Goal: Task Accomplishment & Management: Manage account settings

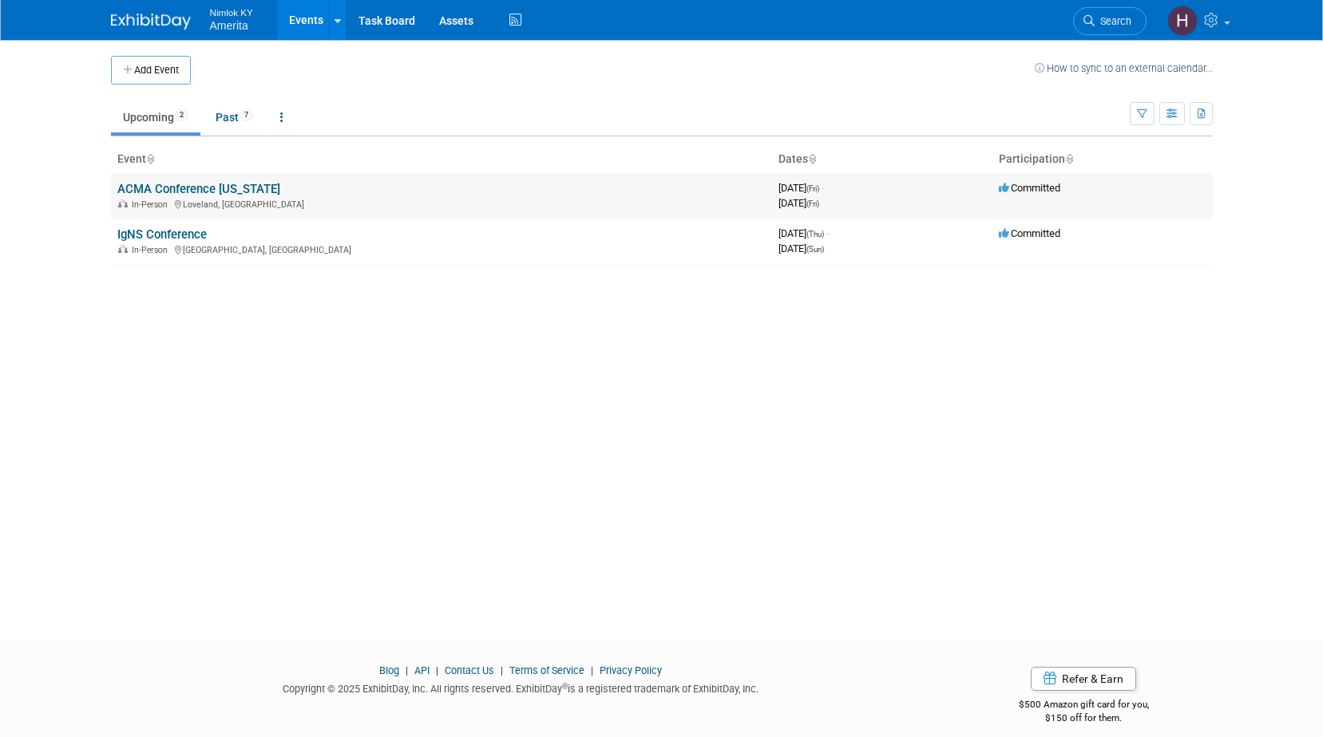
click at [242, 189] on link "ACMA Conference [US_STATE]" at bounding box center [198, 189] width 163 height 14
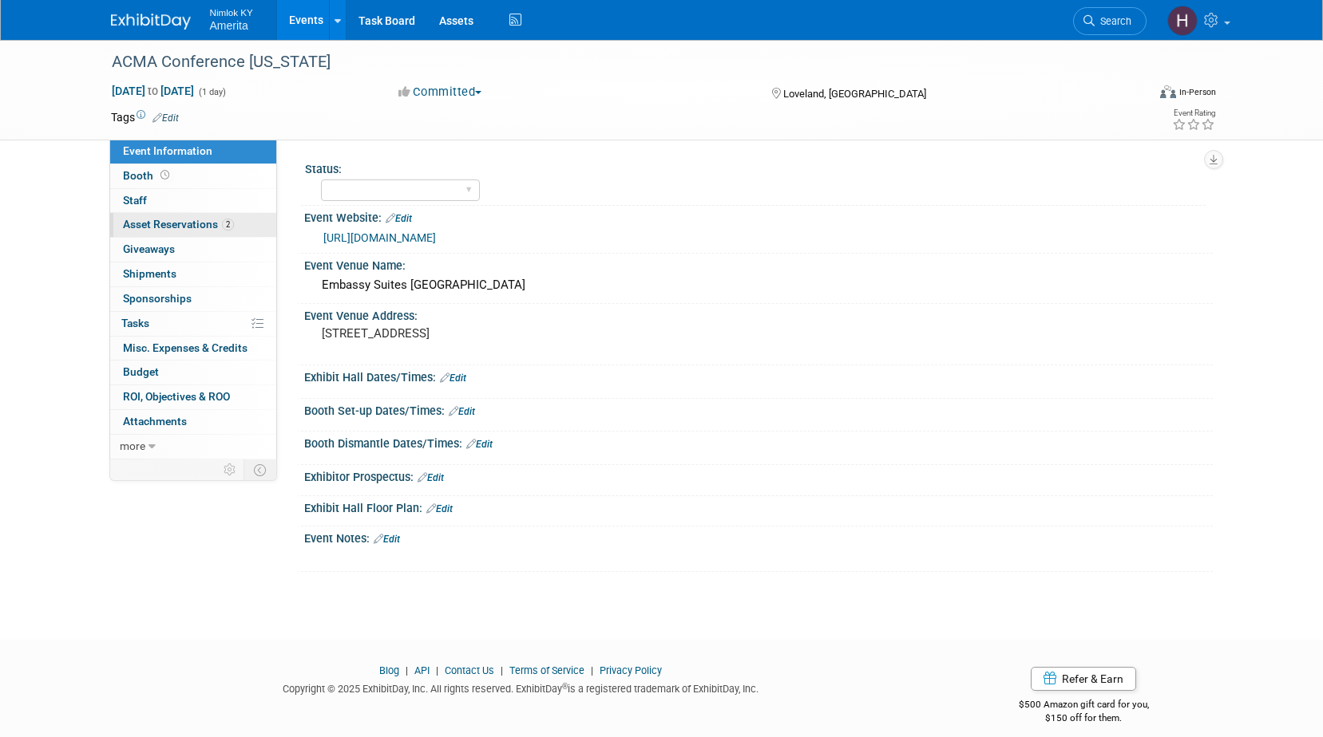
click at [167, 216] on link "2 Asset Reservations 2" at bounding box center [193, 225] width 166 height 24
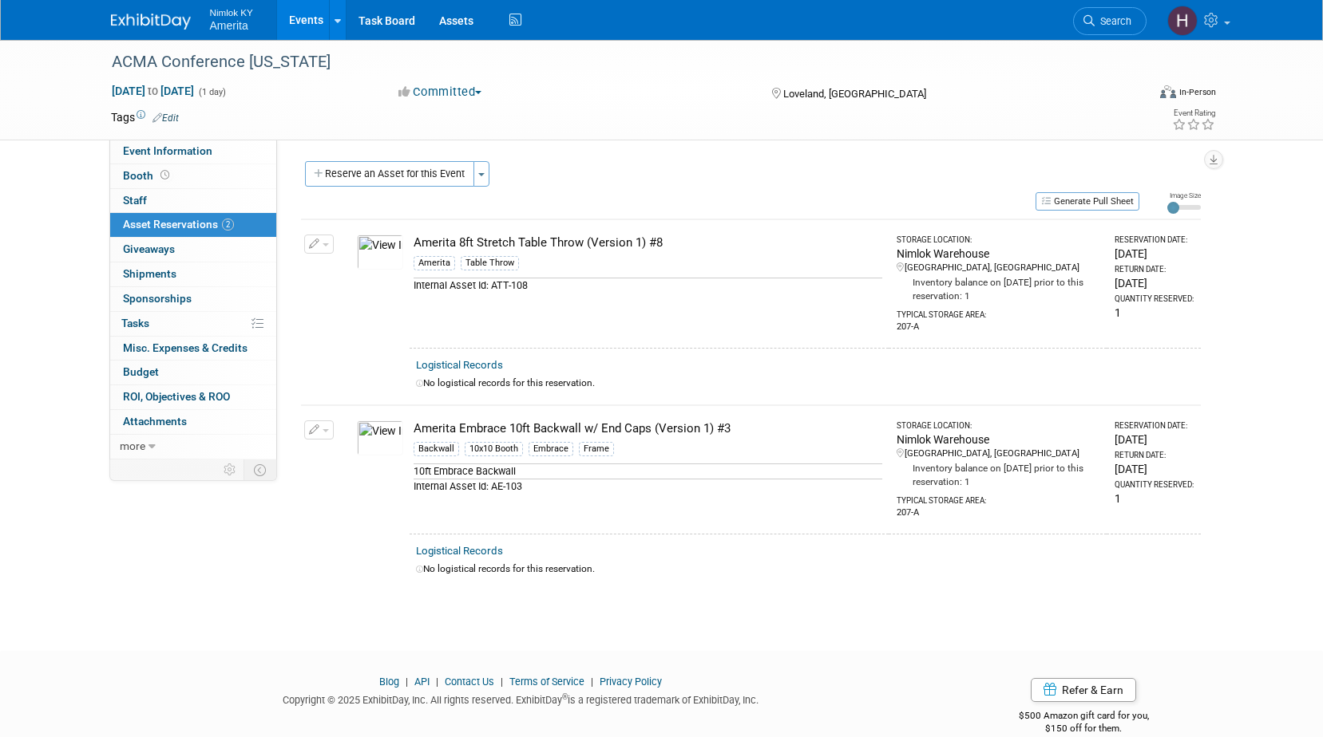
click at [380, 431] on img at bounding box center [380, 438] width 46 height 35
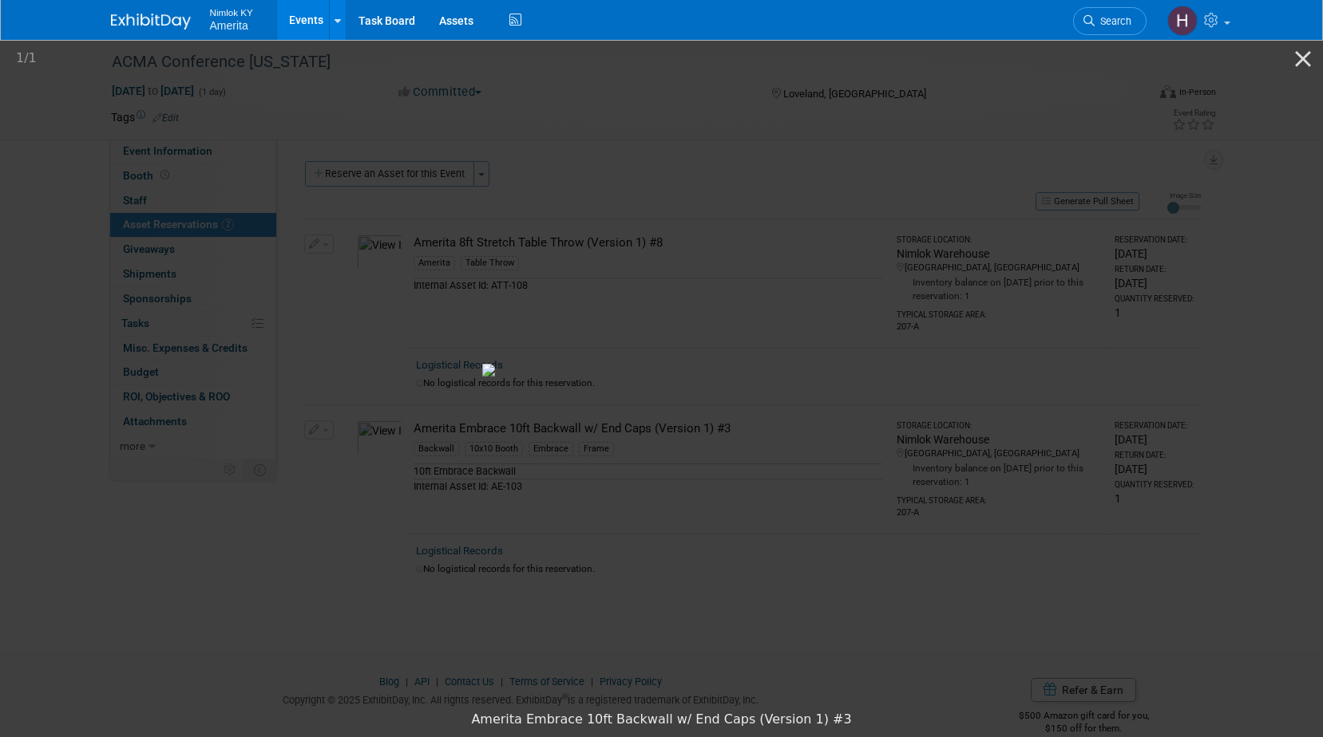
drag, startPoint x: 1291, startPoint y: 65, endPoint x: 1113, endPoint y: 111, distance: 183.1
click at [1291, 65] on button "Close gallery" at bounding box center [1303, 59] width 40 height 38
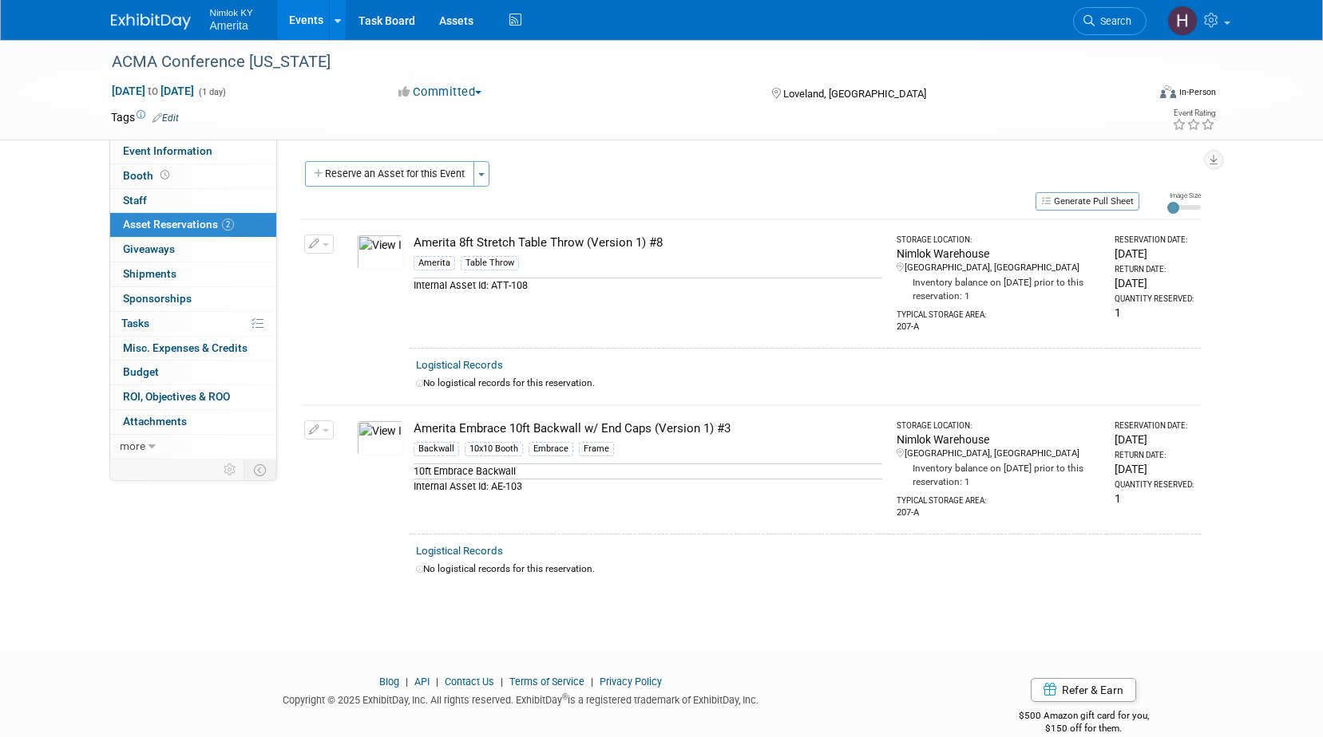
click at [388, 263] on img at bounding box center [380, 252] width 46 height 35
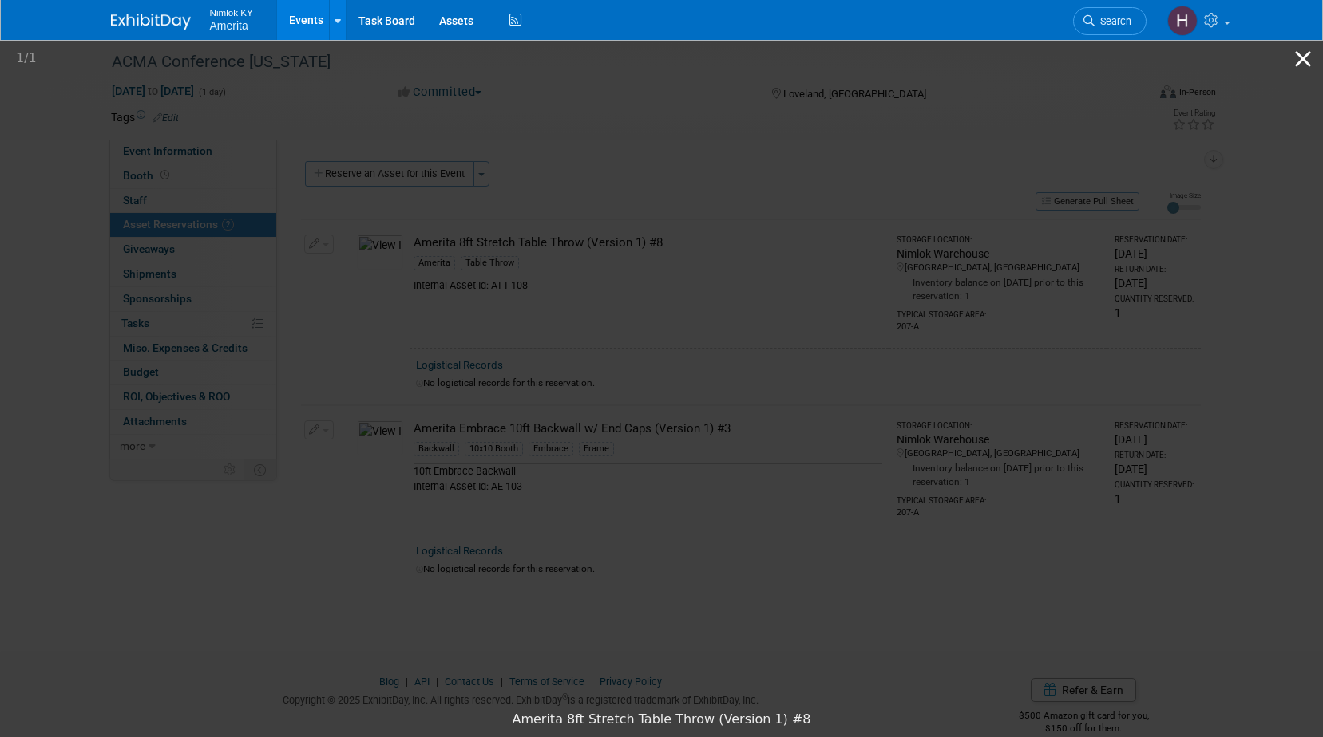
click at [1310, 65] on button "Close gallery" at bounding box center [1303, 59] width 40 height 38
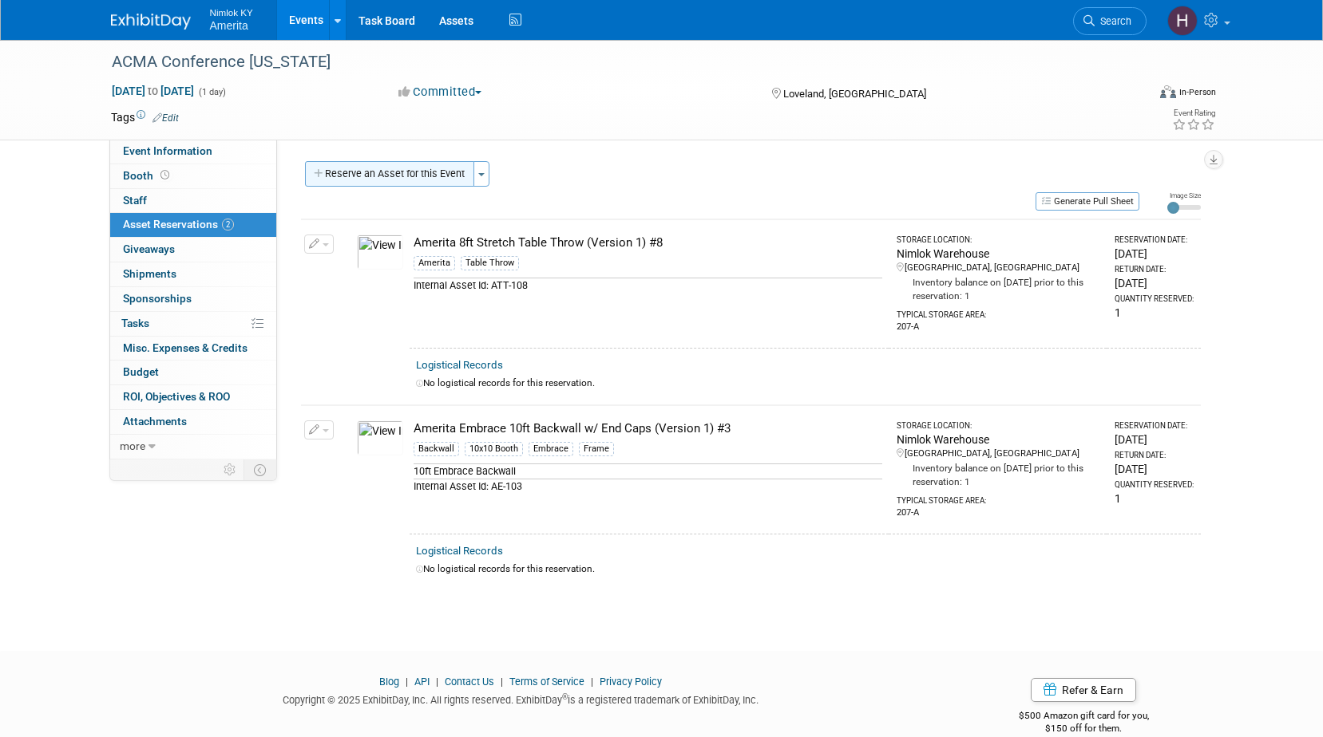
click at [397, 174] on button "Reserve an Asset for this Event" at bounding box center [389, 174] width 169 height 26
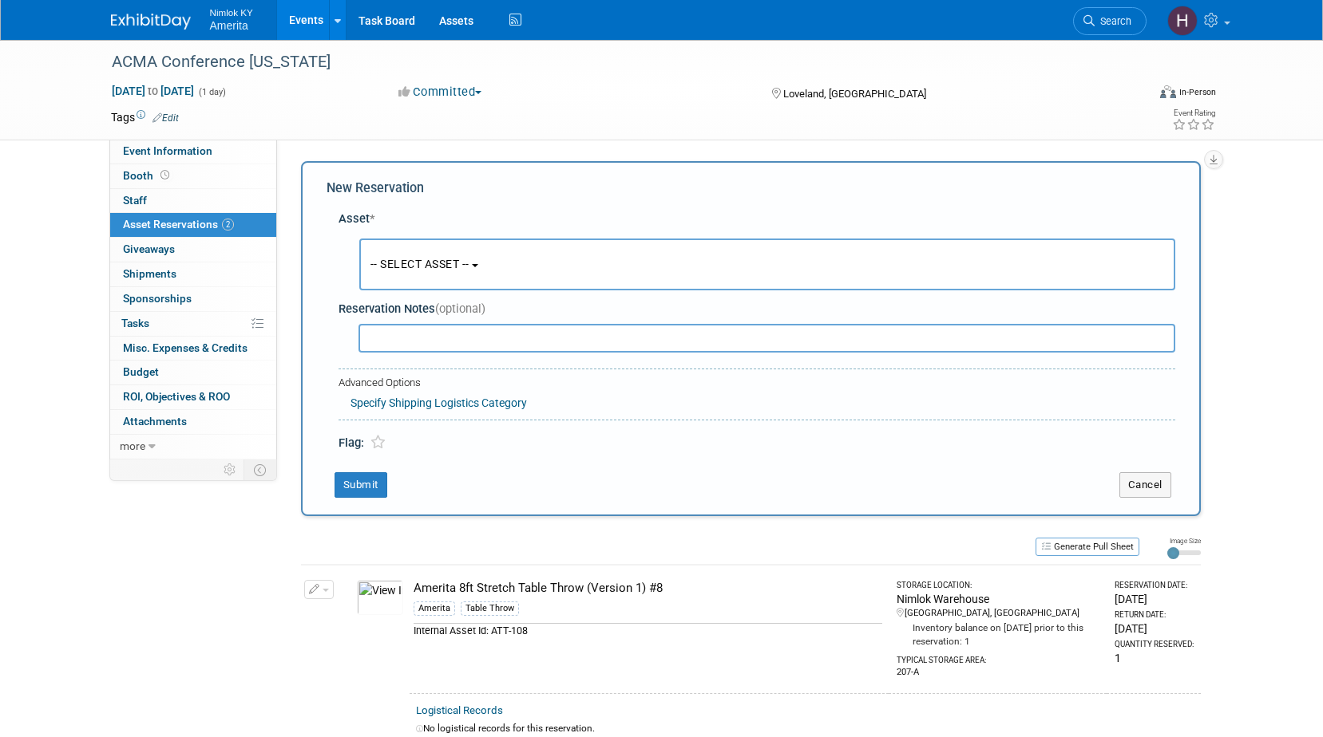
scroll to position [15, 0]
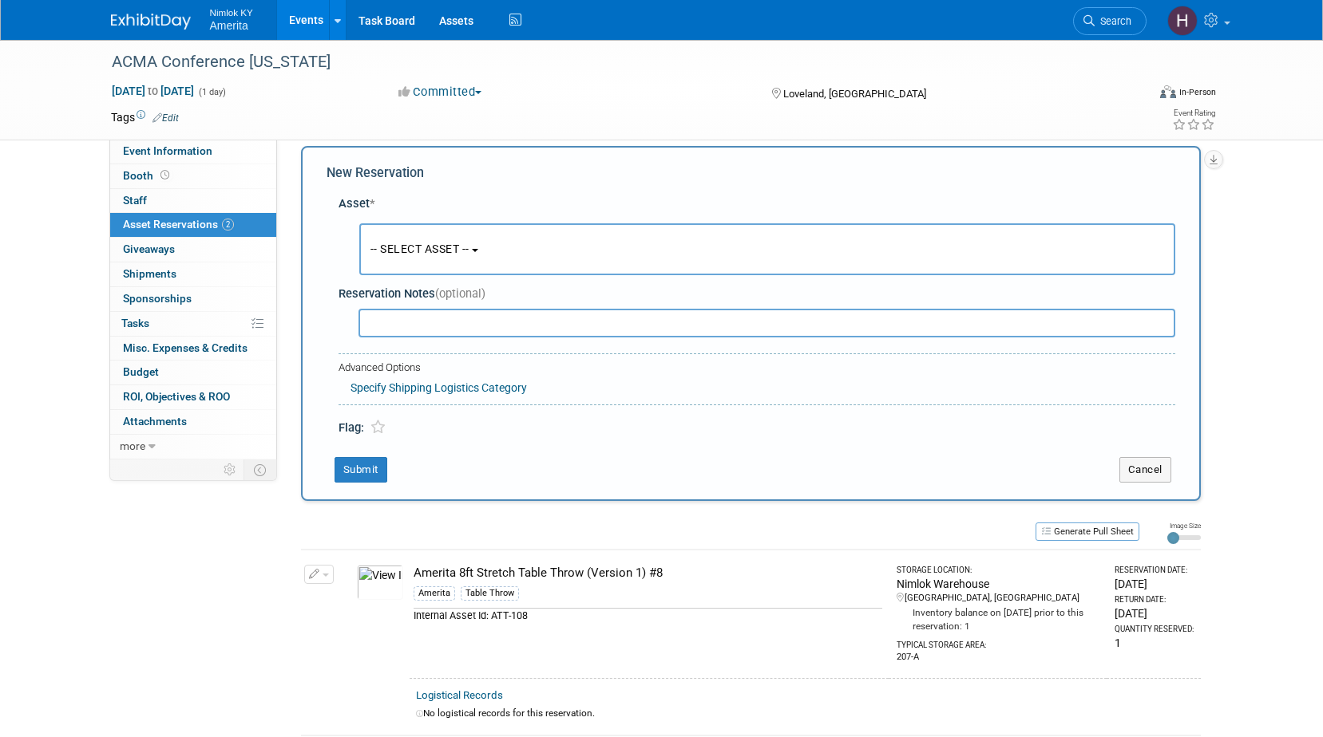
click at [492, 243] on button "-- SELECT ASSET --" at bounding box center [767, 249] width 816 height 52
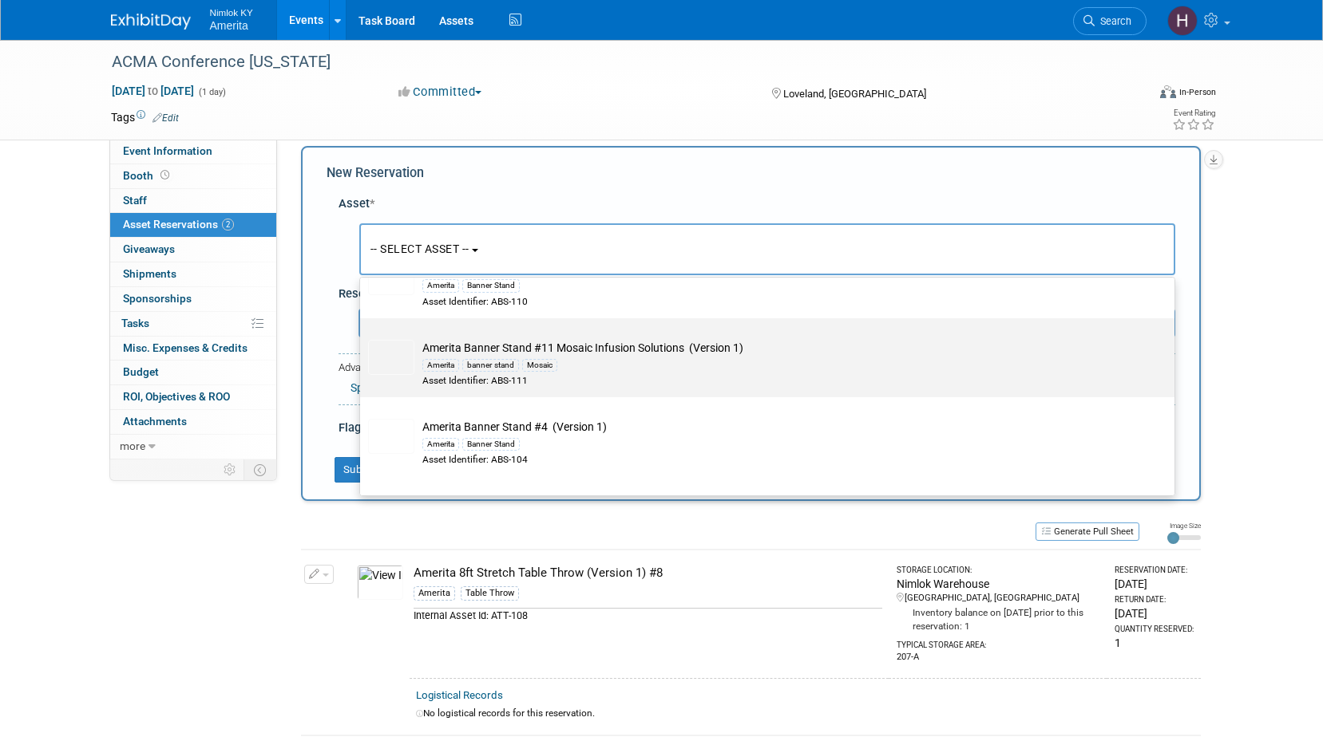
scroll to position [2474, 0]
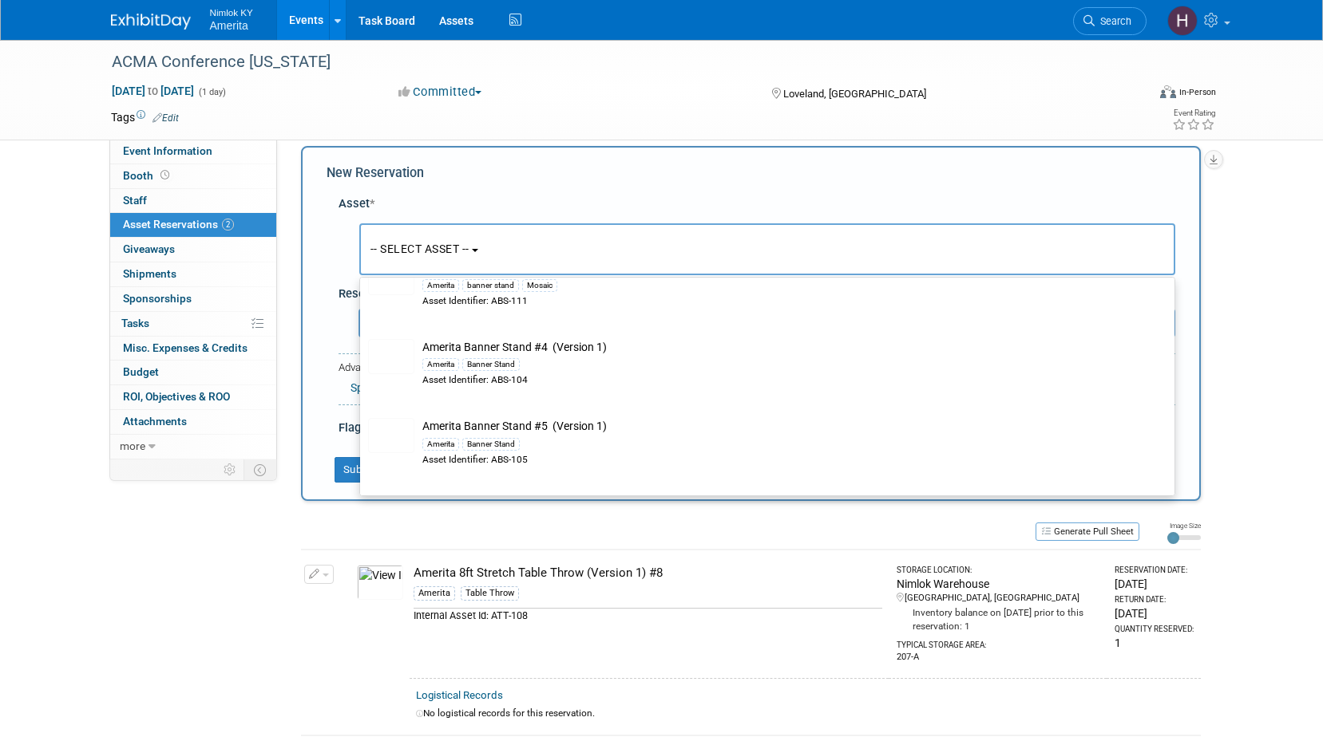
click at [178, 682] on div "Event Information Event Info Booth Booth 0 Staff 0 Staff 2 Asset Reservations 2…" at bounding box center [661, 473] width 1125 height 896
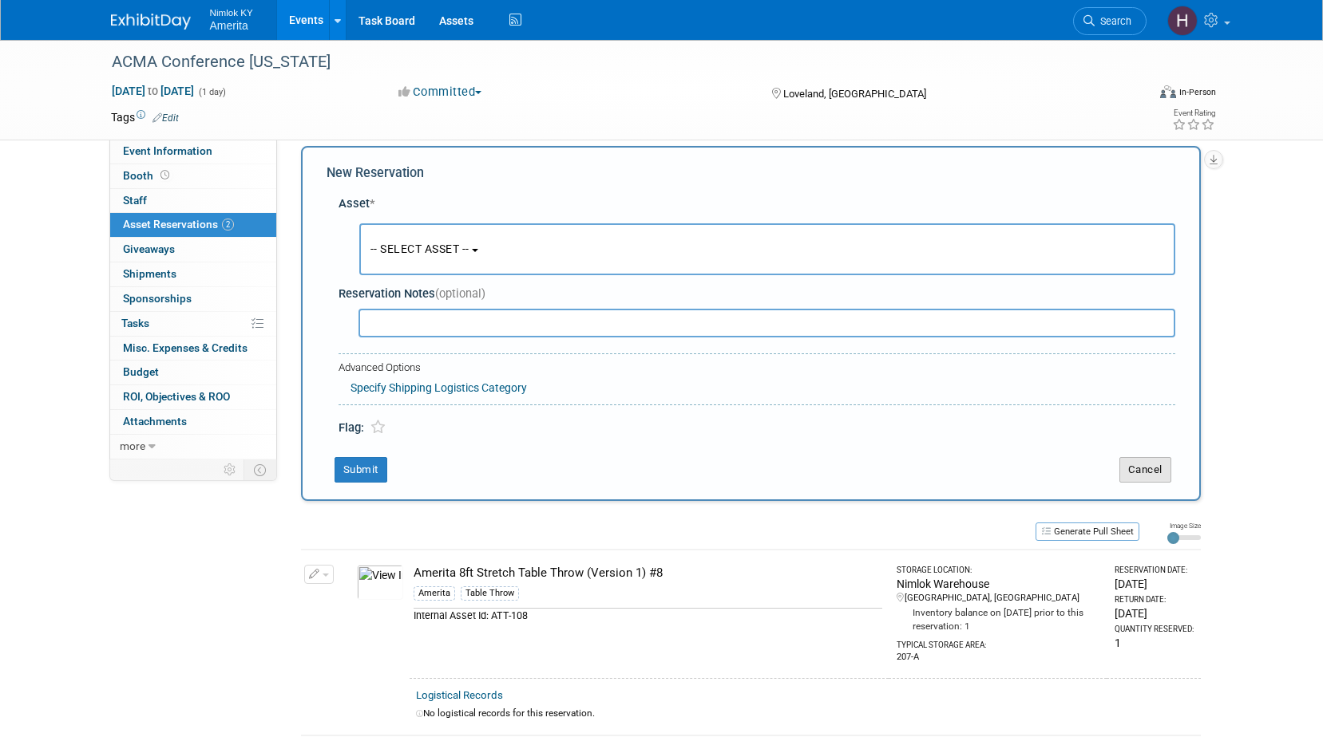
click at [1152, 468] on button "Cancel" at bounding box center [1145, 470] width 52 height 26
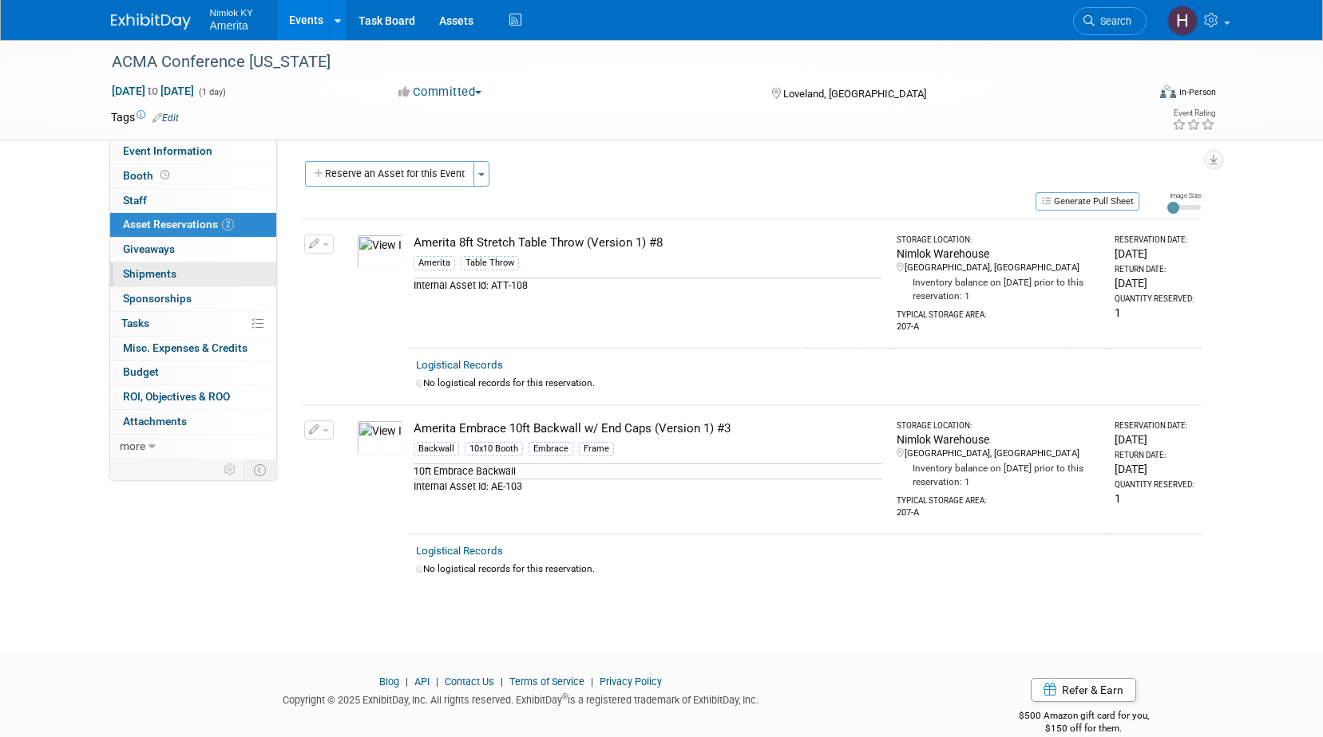
click at [134, 276] on span "Shipments 0" at bounding box center [149, 273] width 53 height 13
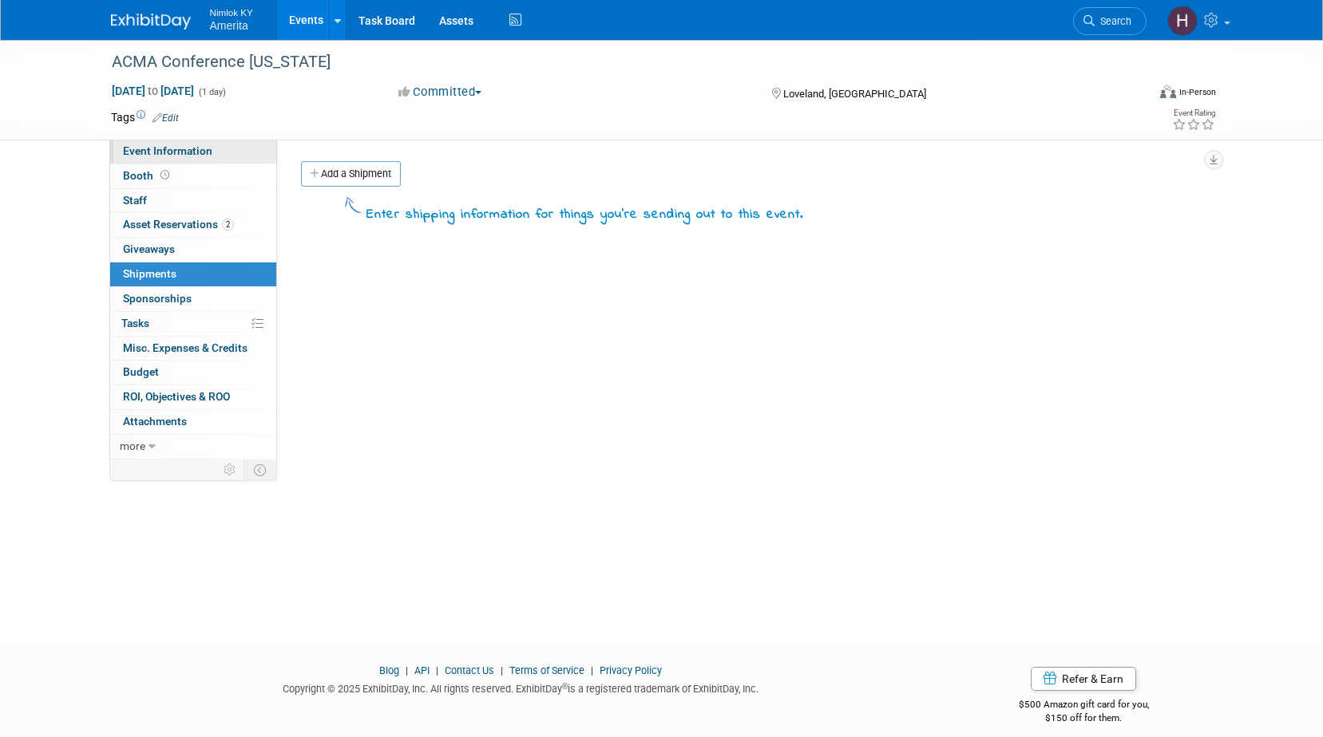
click at [167, 152] on span "Event Information" at bounding box center [167, 150] width 89 height 13
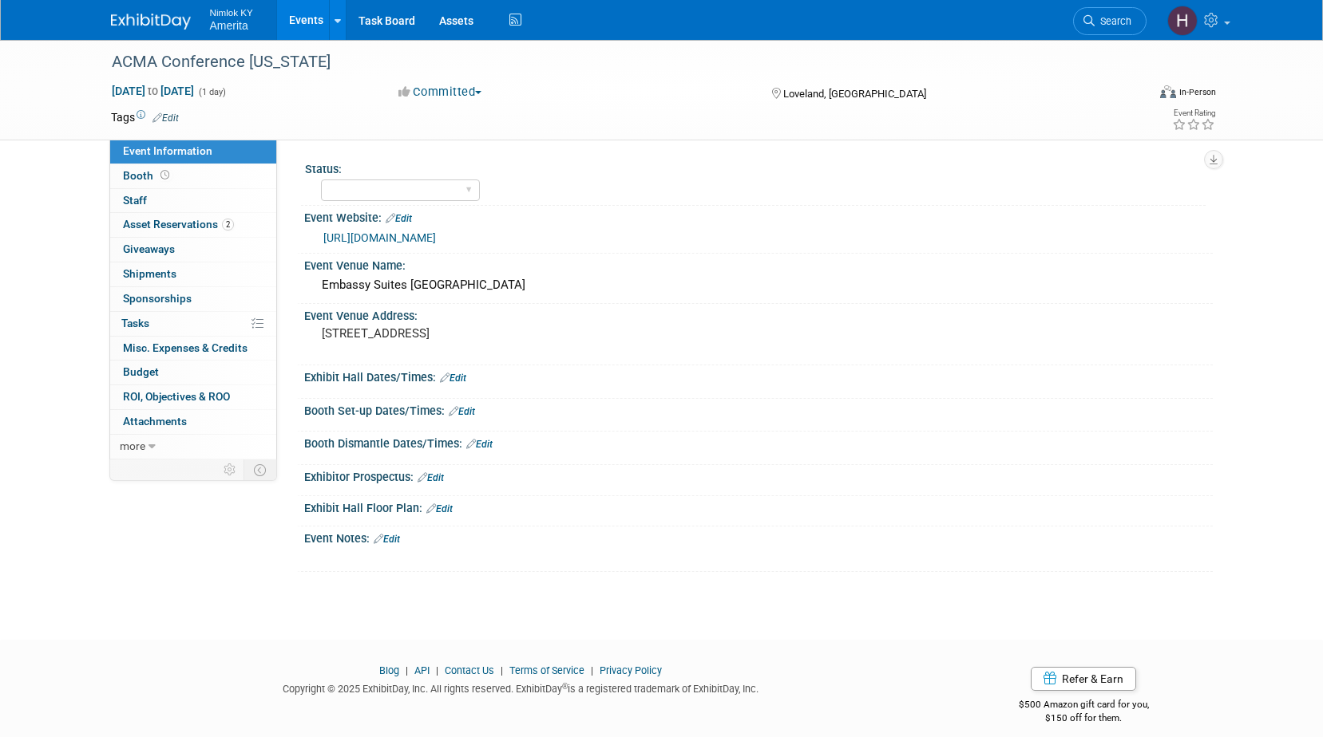
click at [308, 21] on link "Events" at bounding box center [306, 20] width 58 height 40
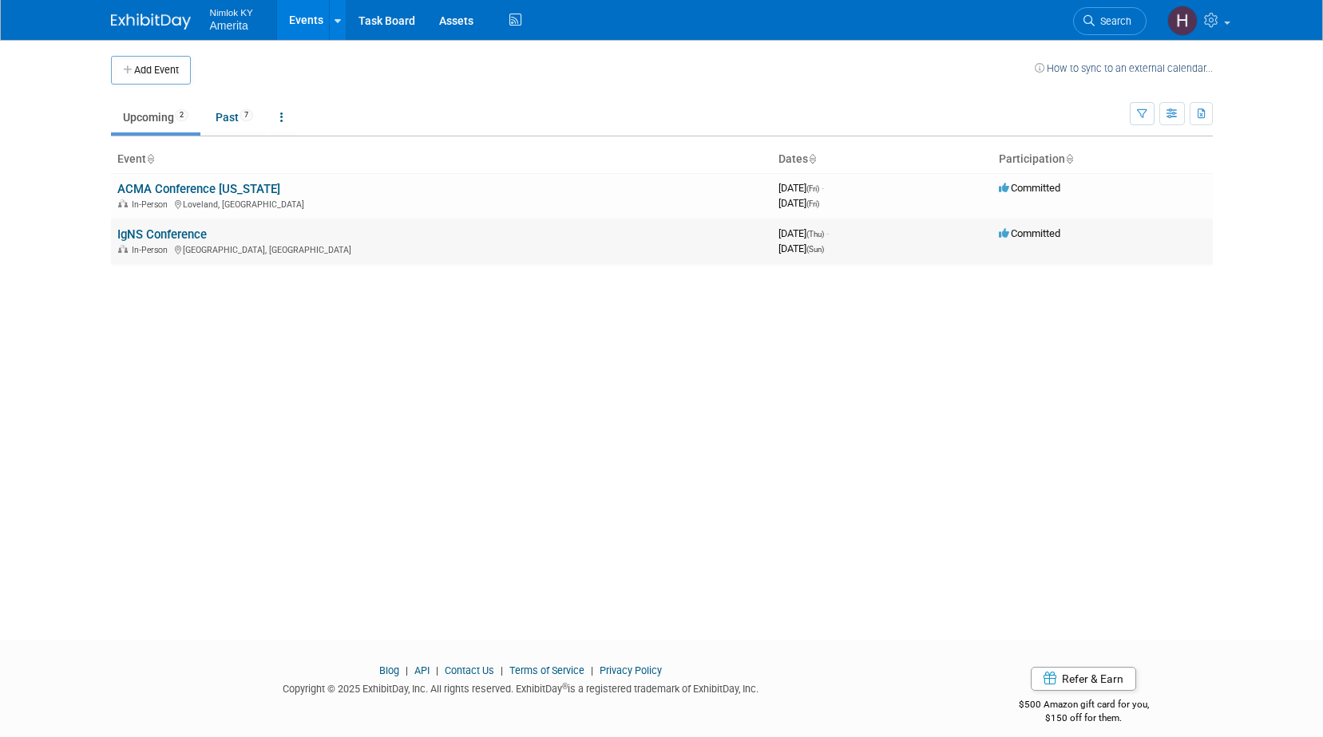
click at [164, 231] on link "IgNS Conference" at bounding box center [161, 234] width 89 height 14
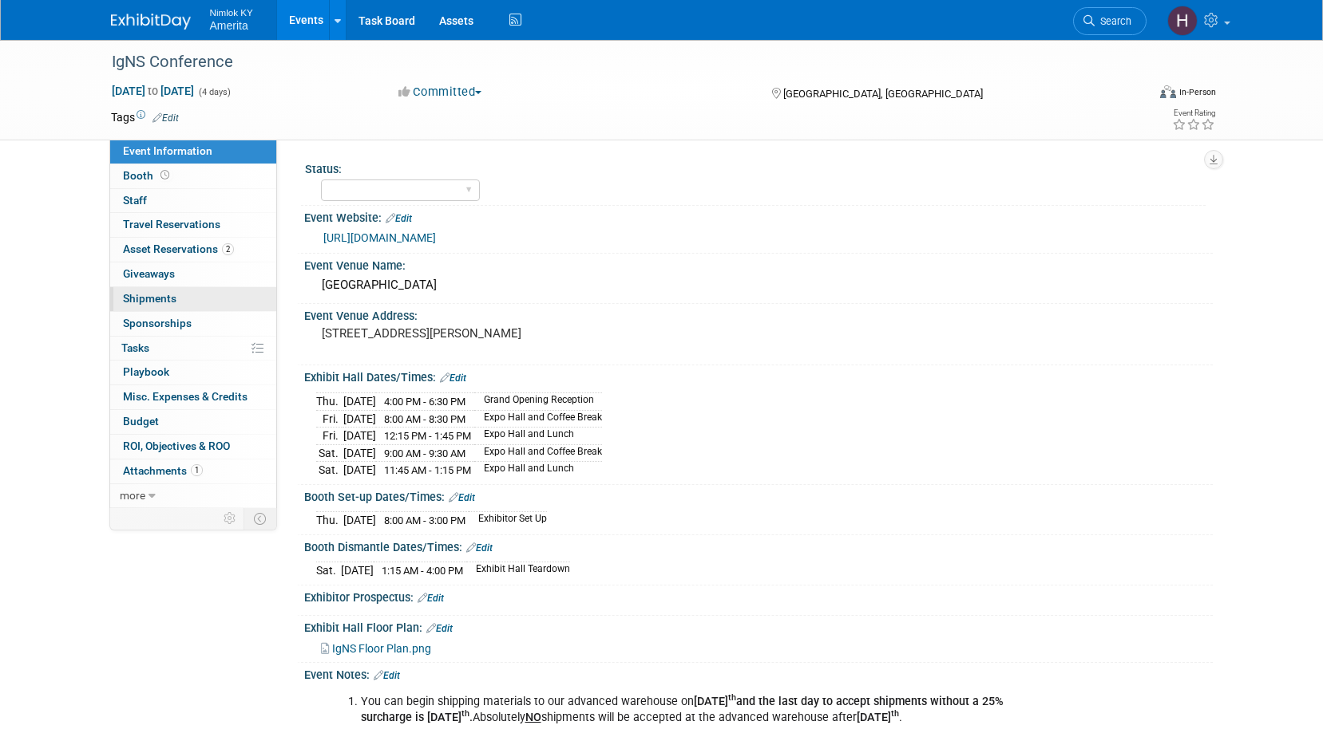
click at [169, 295] on span "Shipments 0" at bounding box center [149, 298] width 53 height 13
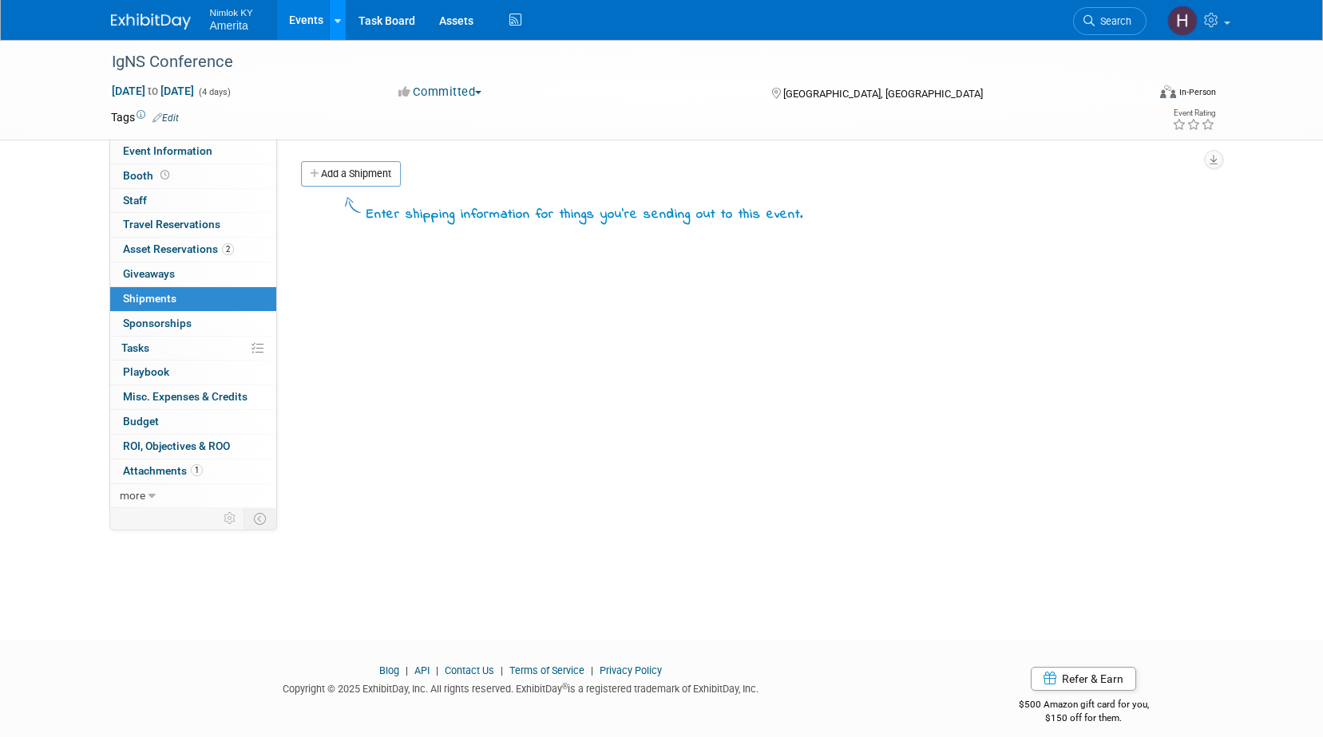
click at [337, 16] on icon at bounding box center [337, 21] width 6 height 10
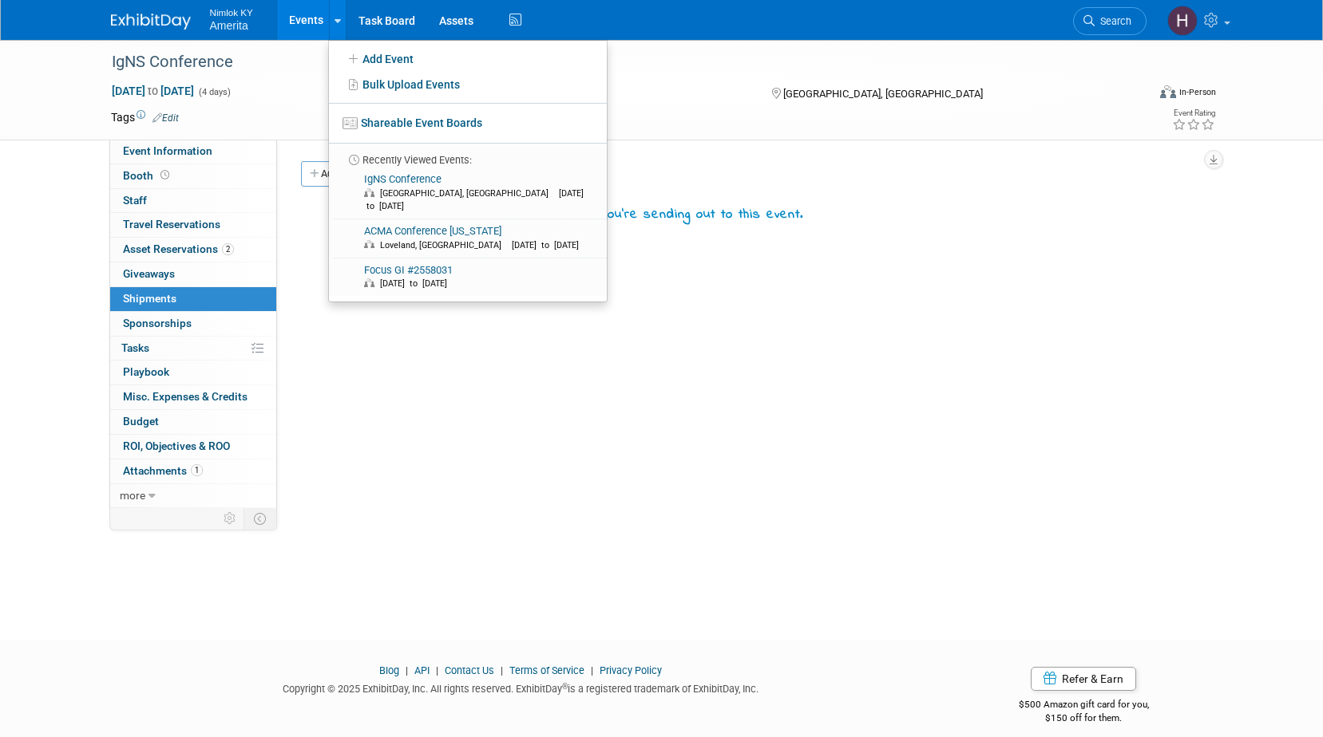
click at [321, 20] on link "Events" at bounding box center [306, 20] width 58 height 40
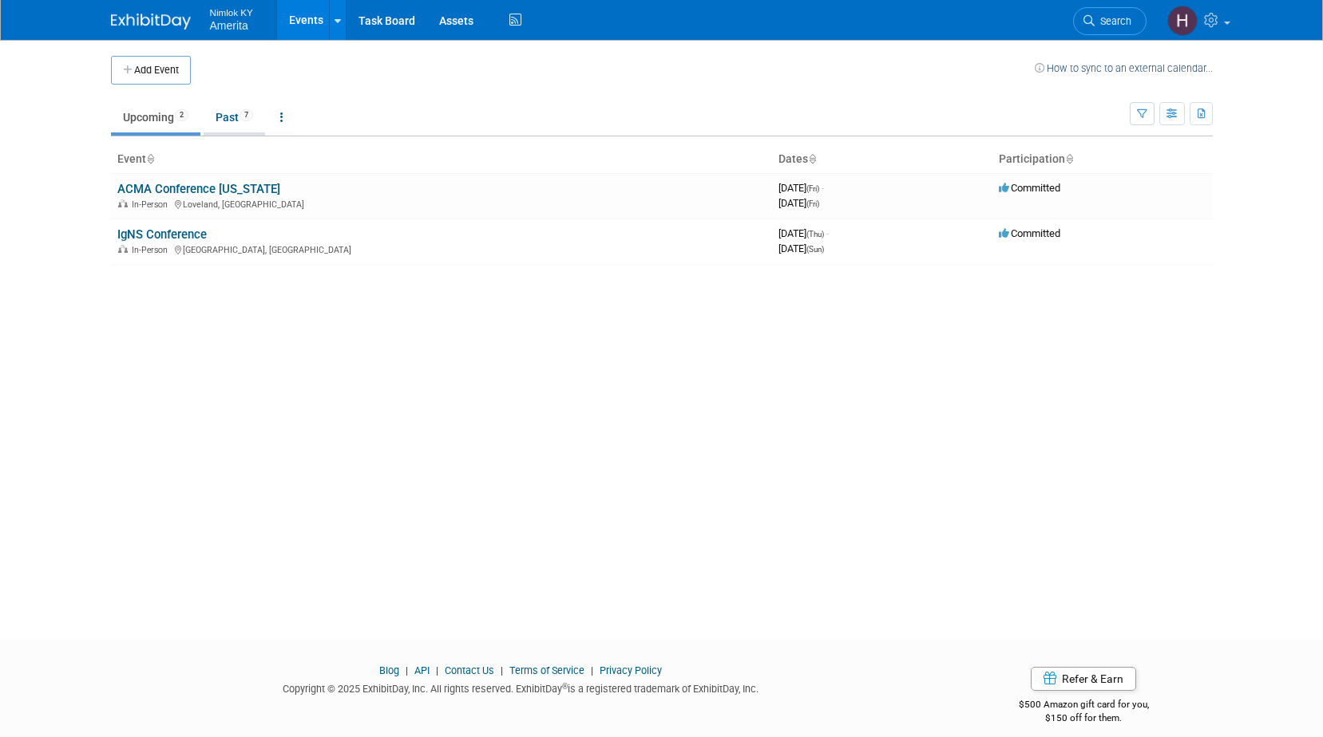
click at [236, 115] on link "Past 7" at bounding box center [234, 117] width 61 height 30
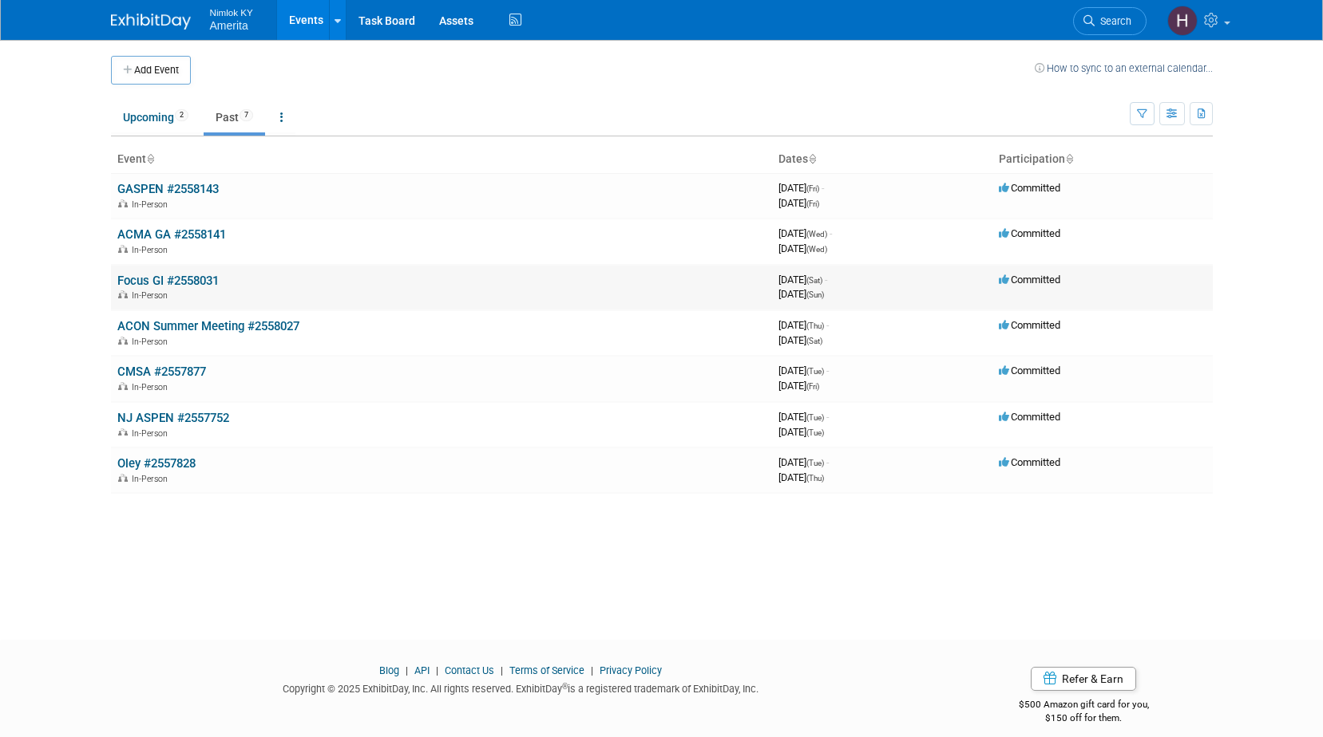
click at [188, 282] on link "Focus GI #2558031" at bounding box center [167, 281] width 101 height 14
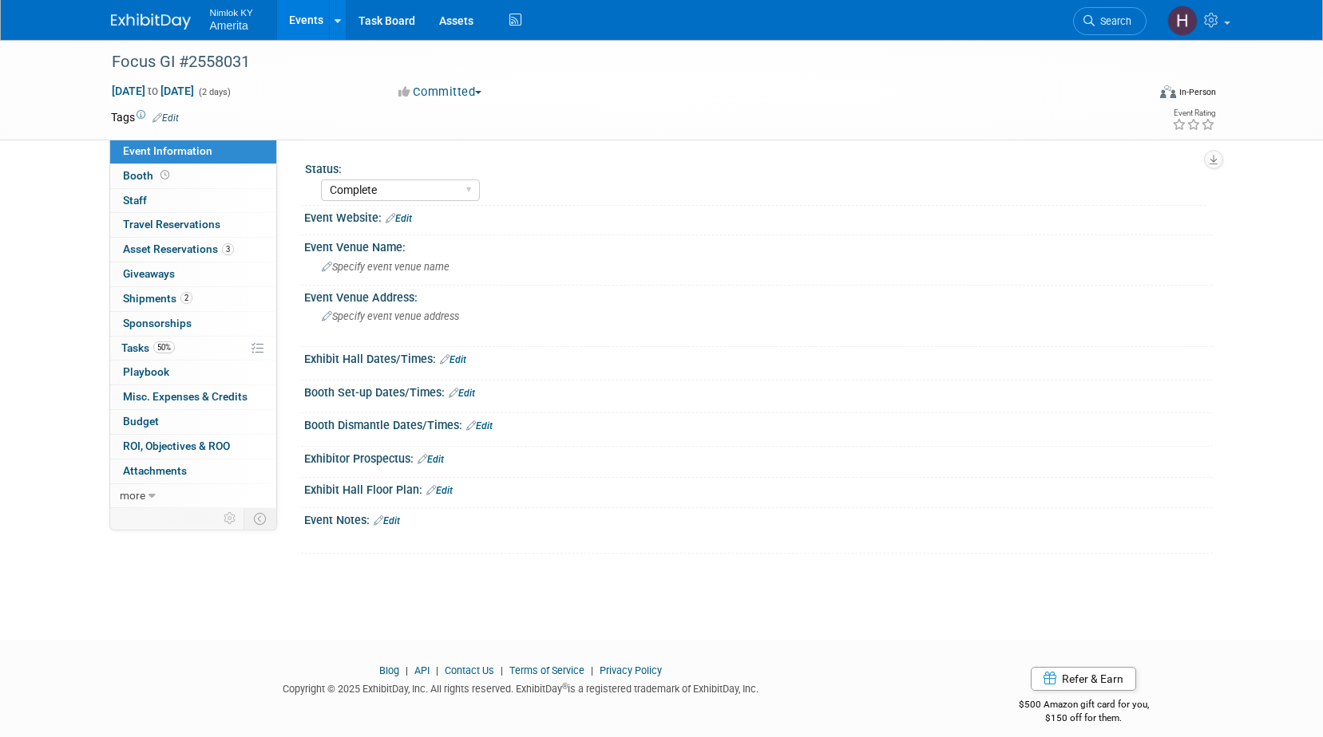
select select "Complete"
click at [216, 294] on link "2 Shipments 2" at bounding box center [193, 299] width 166 height 24
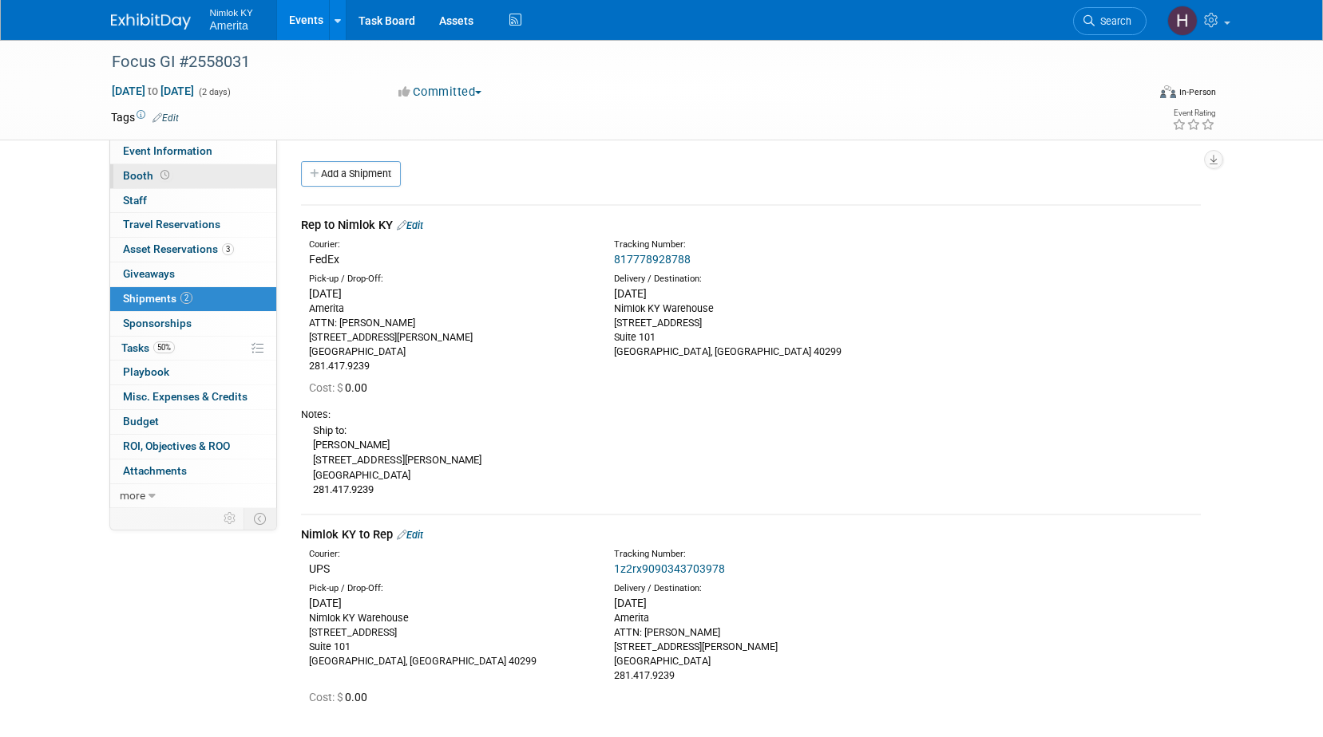
click at [220, 166] on link "Booth" at bounding box center [193, 176] width 166 height 24
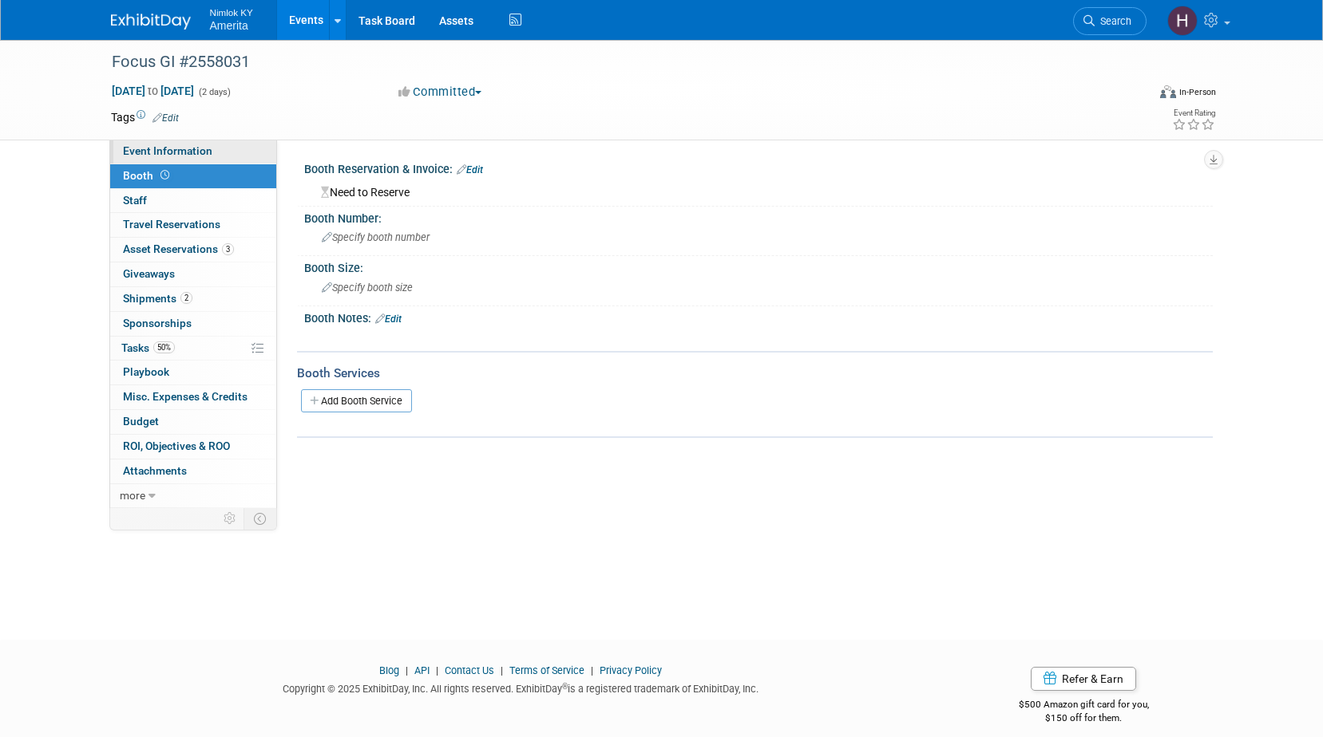
click at [231, 156] on link "Event Information" at bounding box center [193, 152] width 166 height 24
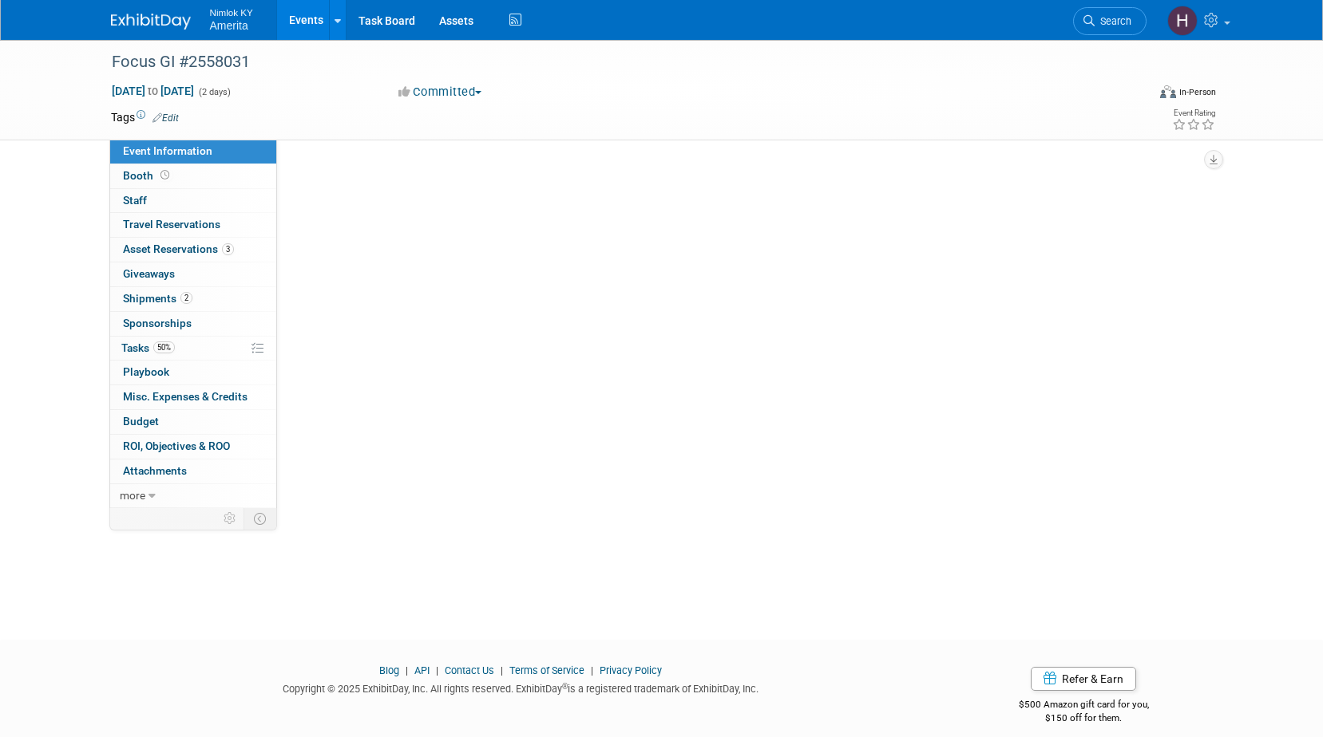
select select "Complete"
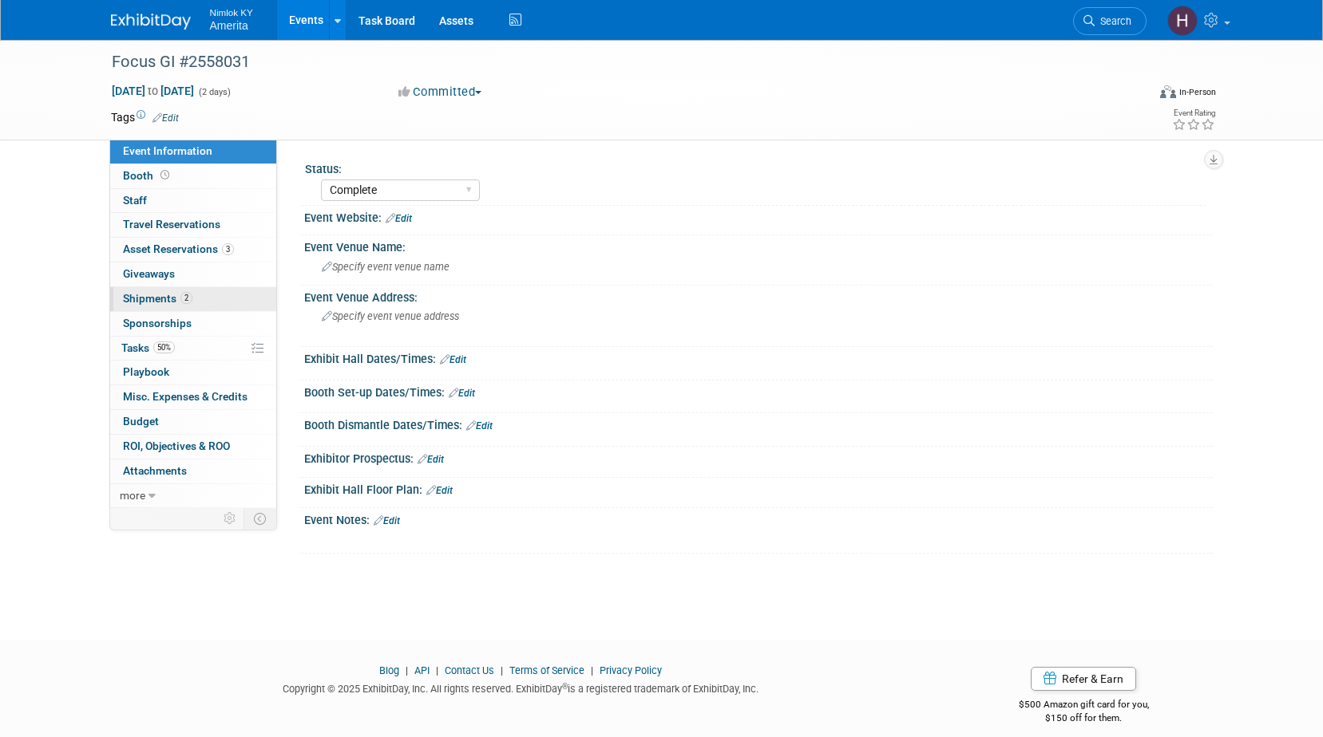
click at [220, 300] on link "2 Shipments 2" at bounding box center [193, 299] width 166 height 24
